Goal: Information Seeking & Learning: Find contact information

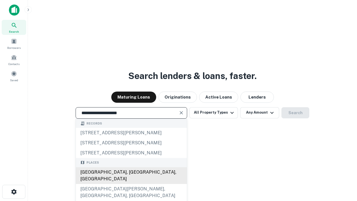
click at [131, 184] on div "Santa Monica, CA, USA" at bounding box center [131, 175] width 111 height 17
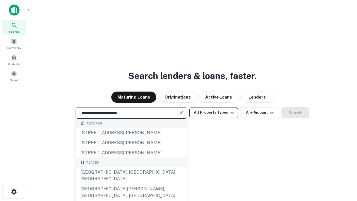
type input "**********"
click at [214, 112] on button "All Property Types" at bounding box center [213, 112] width 49 height 11
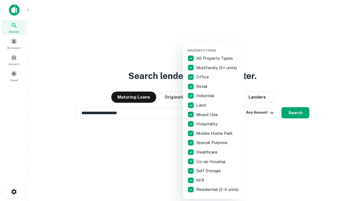
click at [218, 47] on button "button" at bounding box center [217, 47] width 61 height 0
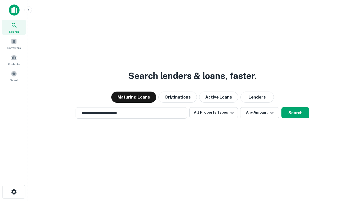
scroll to position [9, 0]
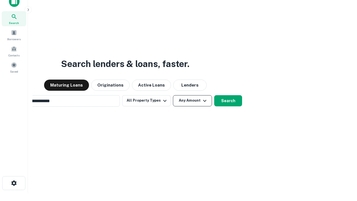
click at [173, 95] on button "Any Amount" at bounding box center [192, 100] width 39 height 11
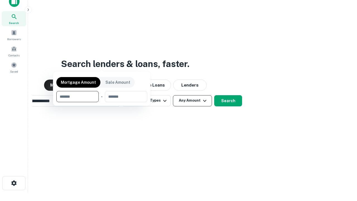
scroll to position [9, 0]
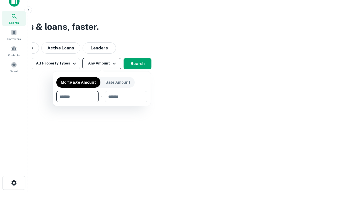
type input "*******"
click at [102, 102] on button "button" at bounding box center [101, 102] width 91 height 0
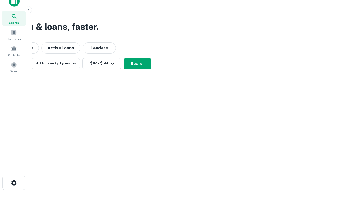
scroll to position [3, 103]
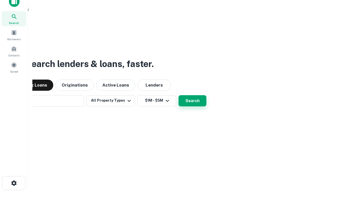
click at [179, 95] on button "Search" at bounding box center [193, 100] width 28 height 11
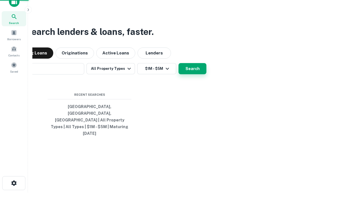
scroll to position [15, 158]
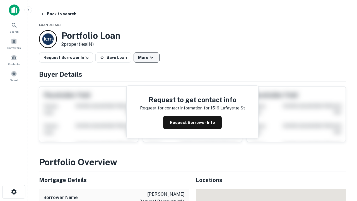
click at [146, 57] on button "More" at bounding box center [147, 57] width 26 height 10
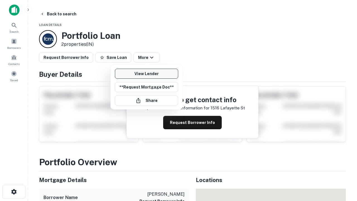
click at [146, 74] on link "View Lender" at bounding box center [146, 74] width 63 height 10
